Goal: Task Accomplishment & Management: Manage account settings

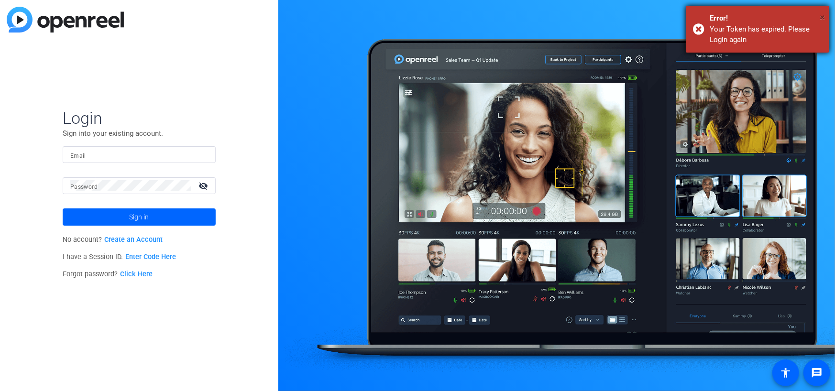
click at [824, 17] on span "×" at bounding box center [822, 16] width 5 height 11
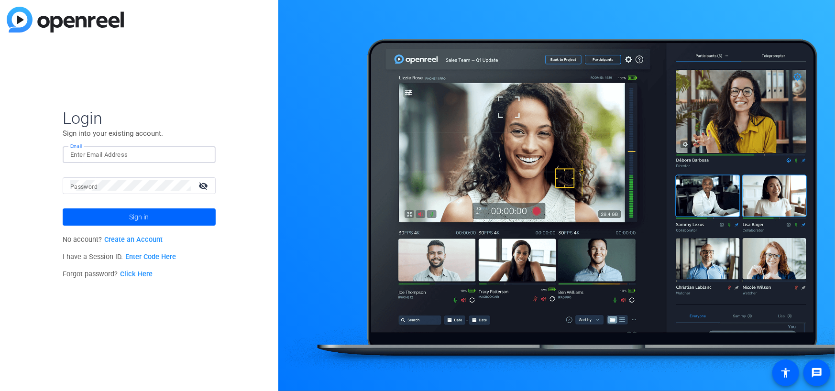
click at [149, 156] on input "Email" at bounding box center [139, 154] width 138 height 11
click at [200, 186] on mat-icon "visibility_off" at bounding box center [204, 186] width 23 height 14
click at [163, 217] on span at bounding box center [139, 217] width 153 height 23
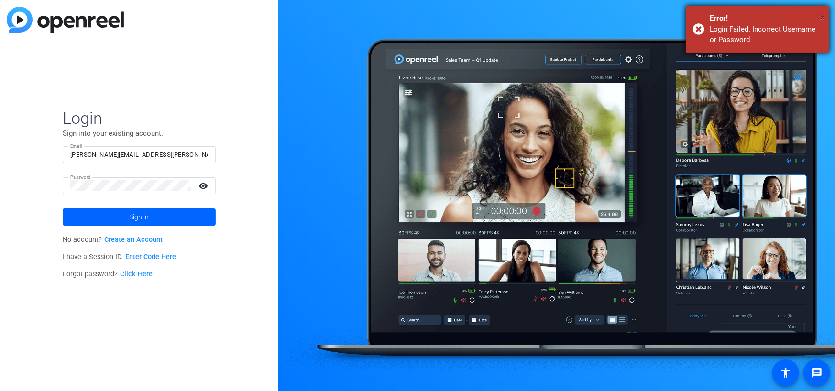
click at [824, 15] on span "×" at bounding box center [822, 16] width 5 height 11
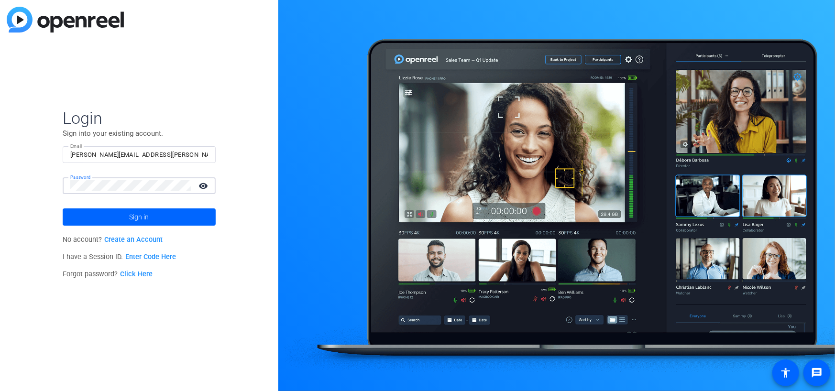
click at [33, 176] on div "Login Sign into your existing account. Email [PERSON_NAME][EMAIL_ADDRESS][PERSO…" at bounding box center [139, 195] width 278 height 391
click at [134, 218] on span "Sign in" at bounding box center [139, 217] width 20 height 24
drag, startPoint x: 154, startPoint y: 150, endPoint x: 48, endPoint y: 149, distance: 105.7
click at [48, 149] on div "Login Sign into your existing account. Email [PERSON_NAME][EMAIL_ADDRESS][PERSO…" at bounding box center [139, 195] width 278 height 391
paste input "[PERSON_NAME].zimmerm"
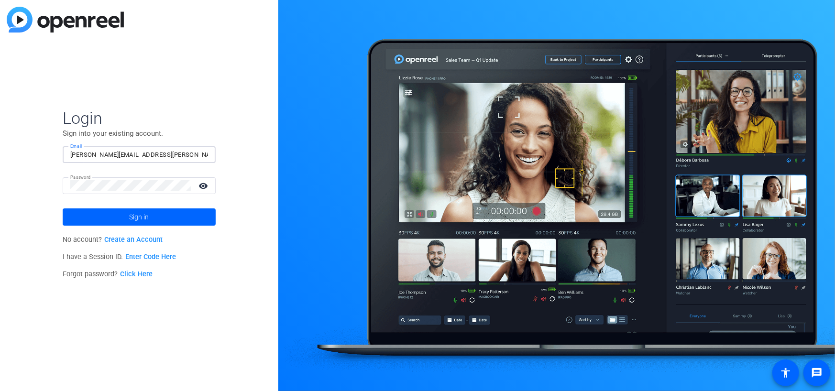
type input "[PERSON_NAME][EMAIL_ADDRESS][PERSON_NAME][DOMAIN_NAME]"
click at [33, 173] on div "Login Sign into your existing account. Email [PERSON_NAME][EMAIL_ADDRESS][PERSO…" at bounding box center [139, 195] width 278 height 391
click at [86, 219] on span at bounding box center [139, 217] width 153 height 23
click at [70, 156] on input "[PERSON_NAME][EMAIL_ADDRESS][PERSON_NAME][DOMAIN_NAME]" at bounding box center [139, 154] width 138 height 11
click at [173, 216] on span at bounding box center [139, 217] width 153 height 23
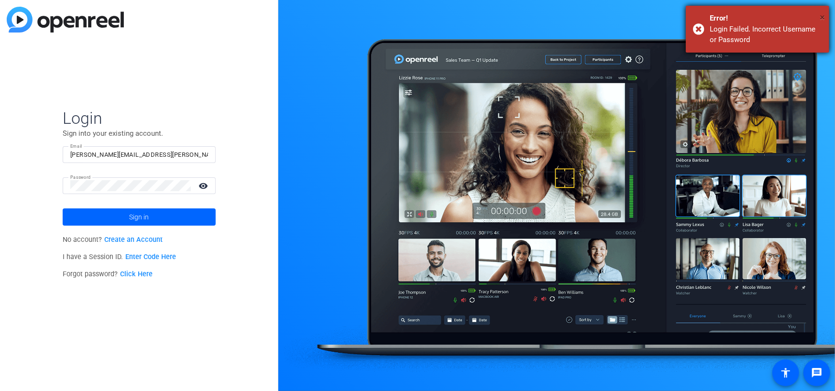
click at [822, 15] on span "×" at bounding box center [822, 16] width 5 height 11
